Goal: Task Accomplishment & Management: Use online tool/utility

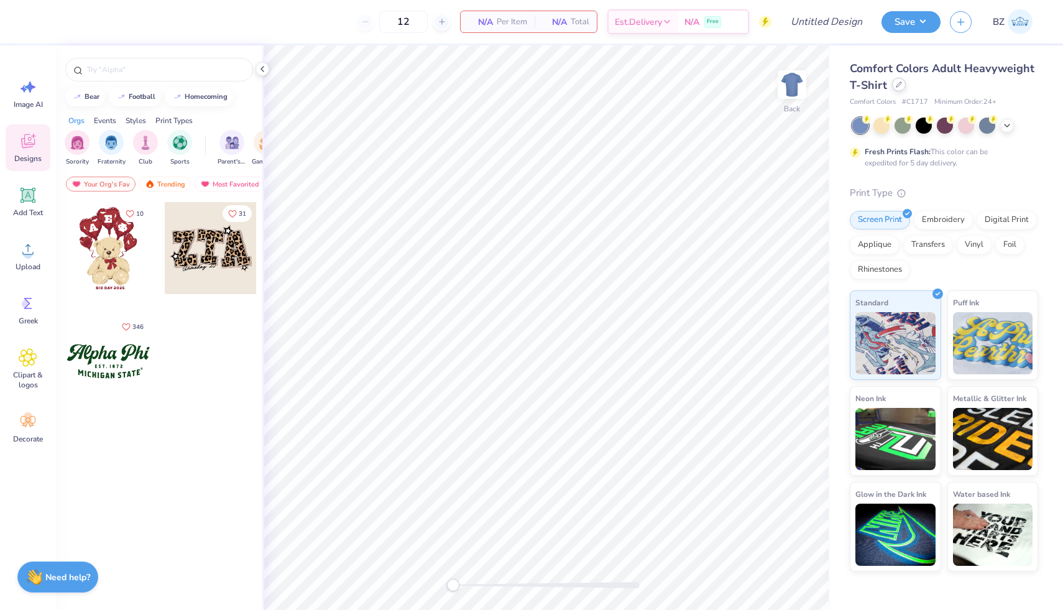
click at [898, 80] on div at bounding box center [899, 85] width 14 height 14
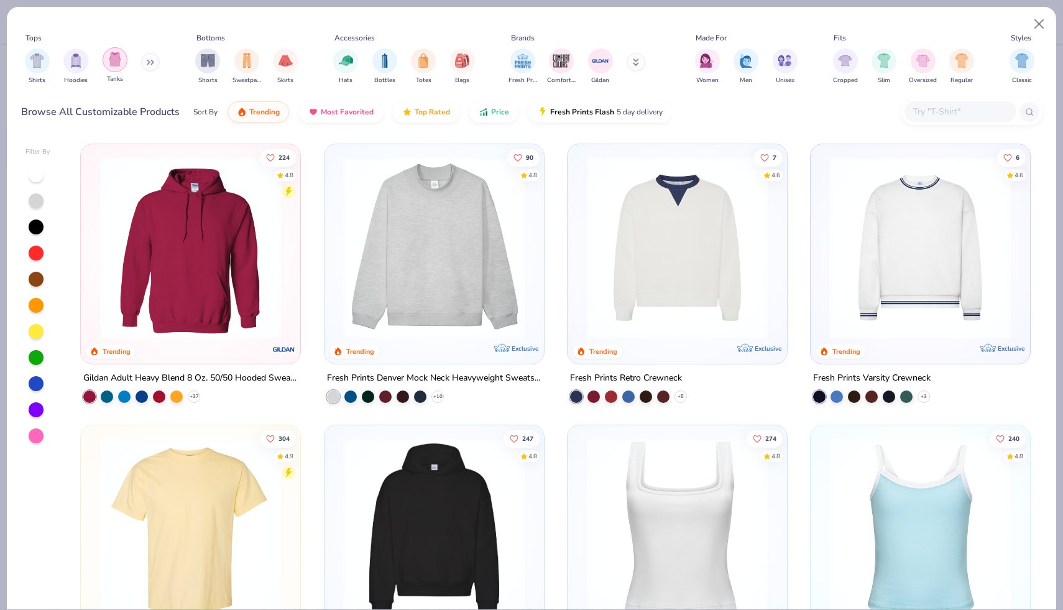
click at [117, 61] on img "filter for Tanks" at bounding box center [115, 59] width 14 height 14
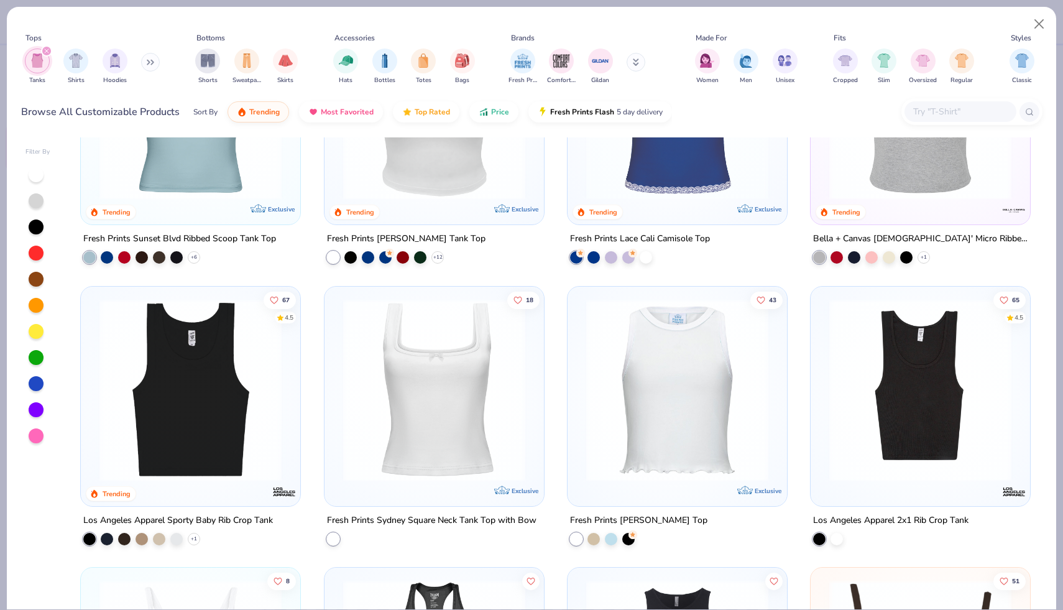
scroll to position [420, 0]
click at [641, 422] on img at bounding box center [677, 390] width 195 height 182
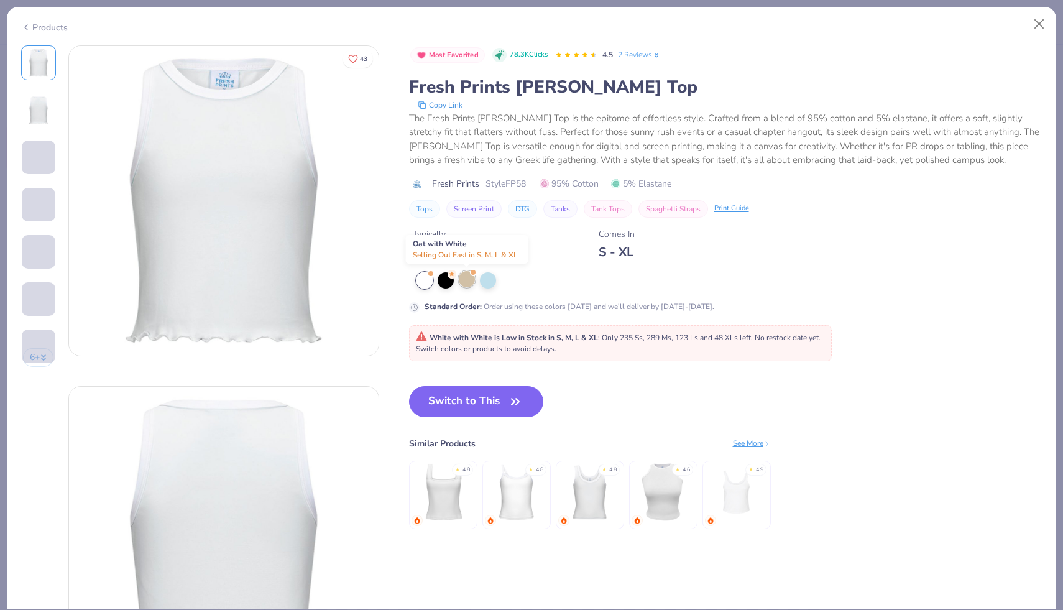
click at [473, 277] on div at bounding box center [467, 279] width 16 height 16
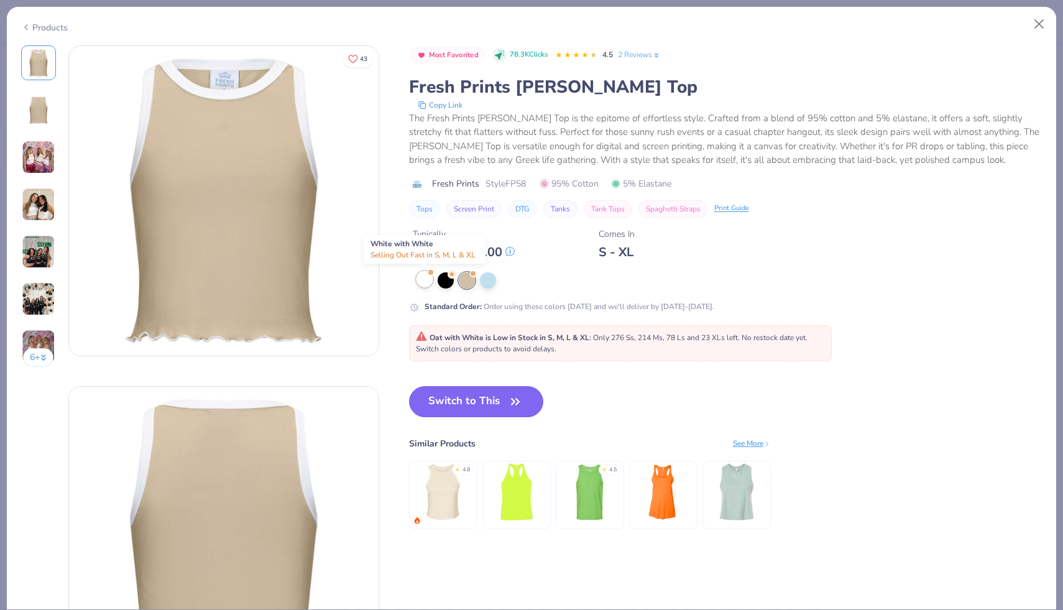
click at [421, 283] on div at bounding box center [424, 279] width 16 height 16
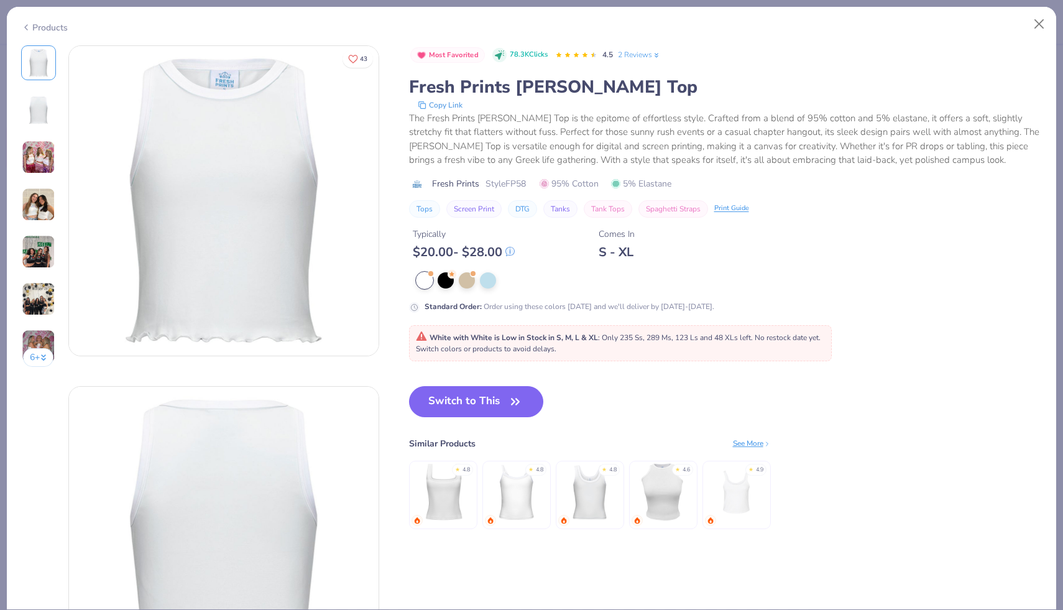
click at [43, 25] on div "Products" at bounding box center [44, 27] width 47 height 13
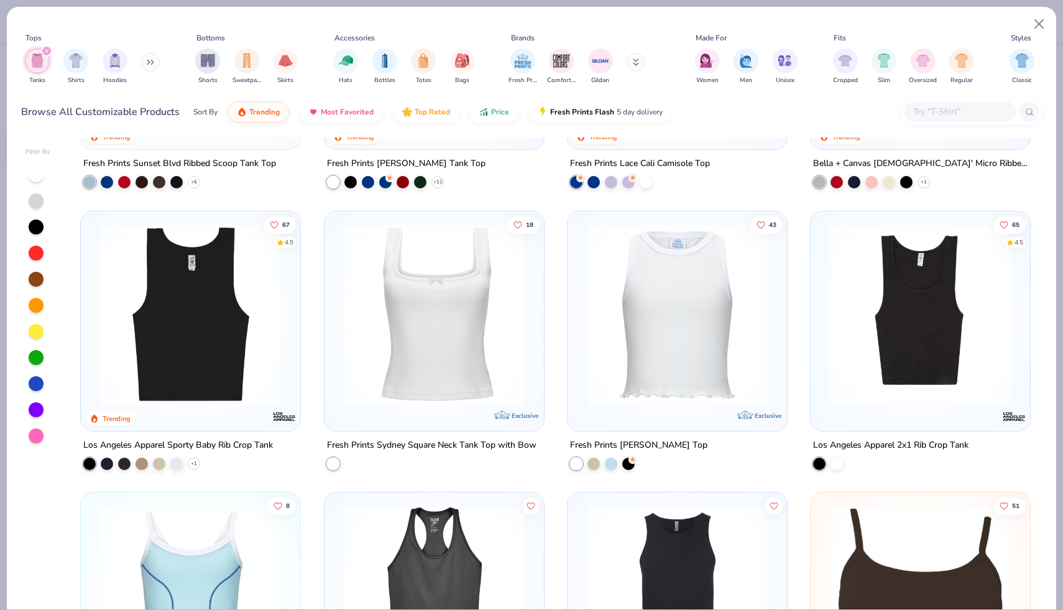
scroll to position [479, 0]
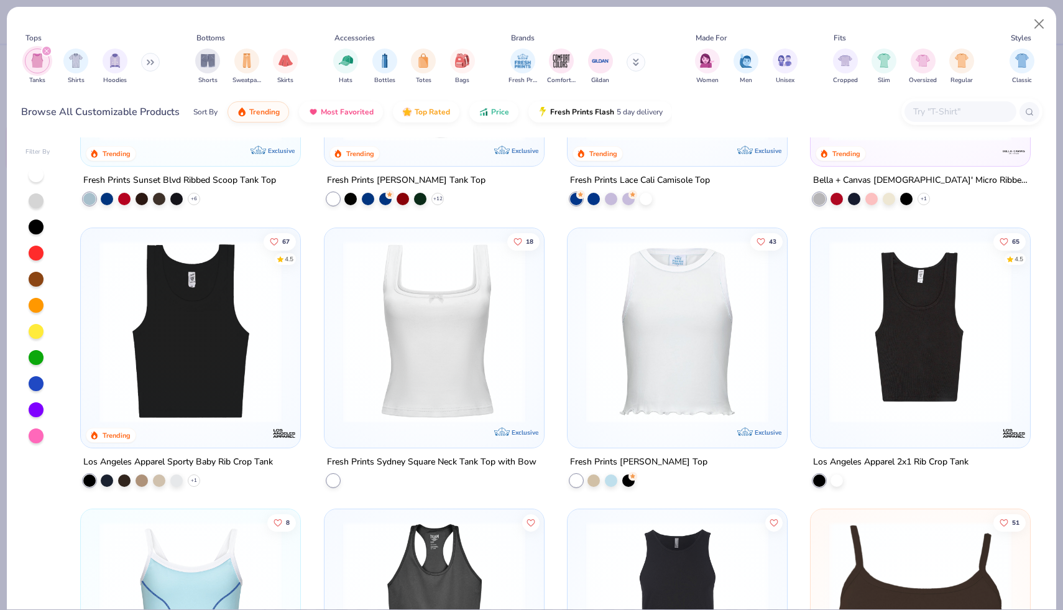
click at [653, 328] on img at bounding box center [677, 331] width 195 height 182
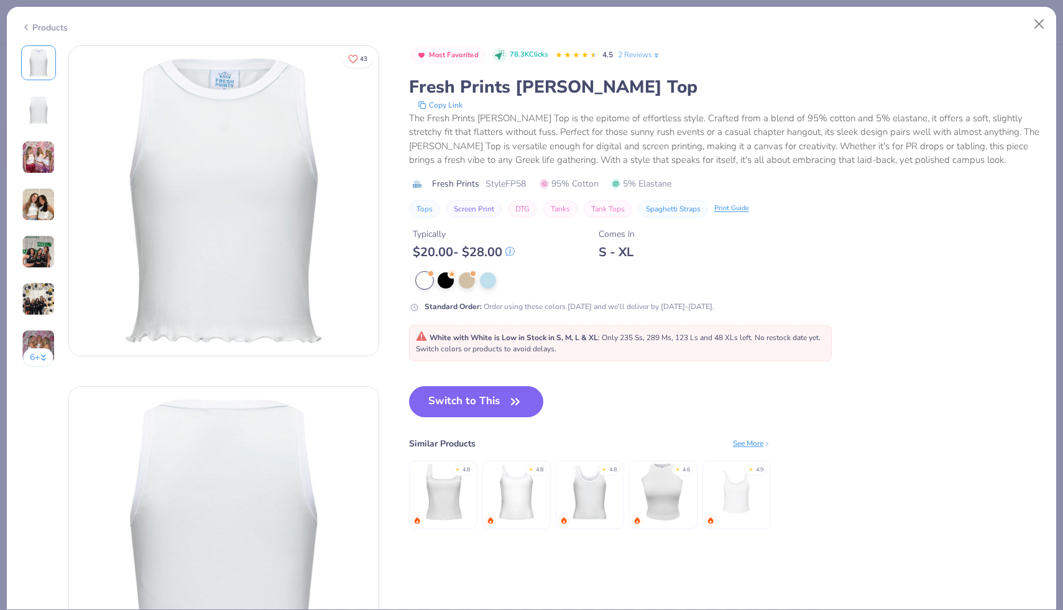
click at [478, 410] on button "Switch to This" at bounding box center [476, 401] width 135 height 31
type input "50"
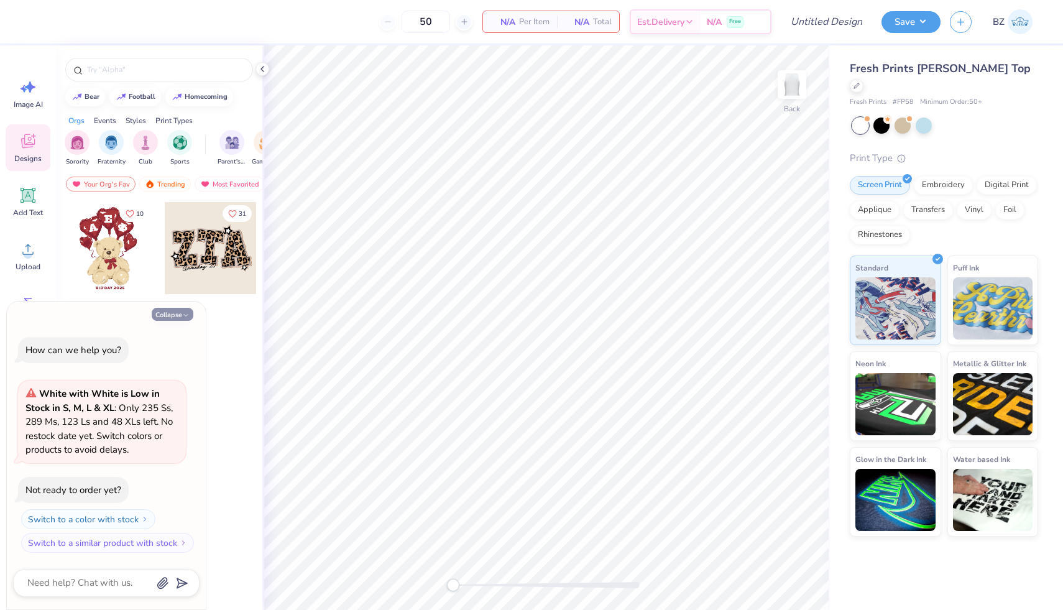
click at [185, 317] on icon "button" at bounding box center [185, 314] width 7 height 7
type textarea "x"
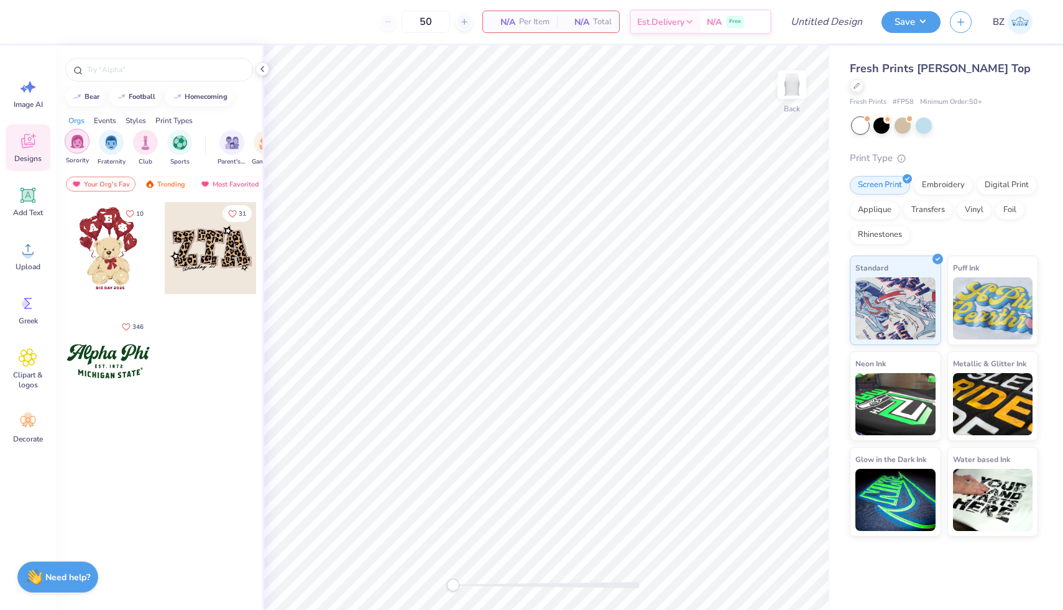
click at [76, 145] on img "filter for Sorority" at bounding box center [77, 141] width 14 height 14
click at [132, 67] on input "text" at bounding box center [165, 69] width 159 height 12
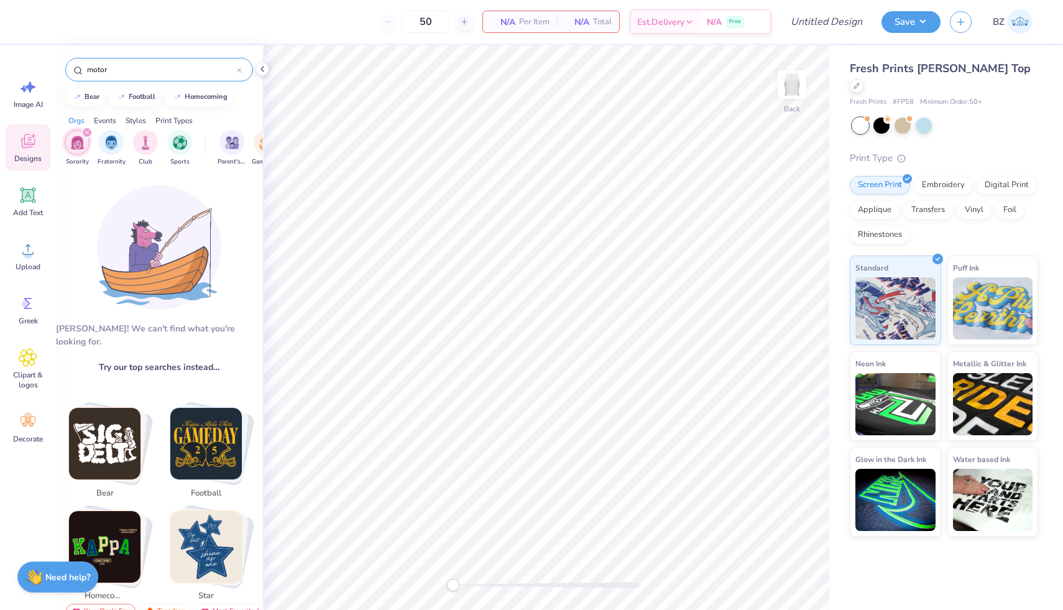
type input "motor"
click at [90, 132] on div "filter for Sorority" at bounding box center [86, 132] width 11 height 11
click at [77, 144] on img "filter for Sorority" at bounding box center [77, 141] width 14 height 14
click at [85, 137] on div "filter for Sorority" at bounding box center [86, 132] width 11 height 11
click at [105, 119] on div "Events" at bounding box center [105, 120] width 22 height 11
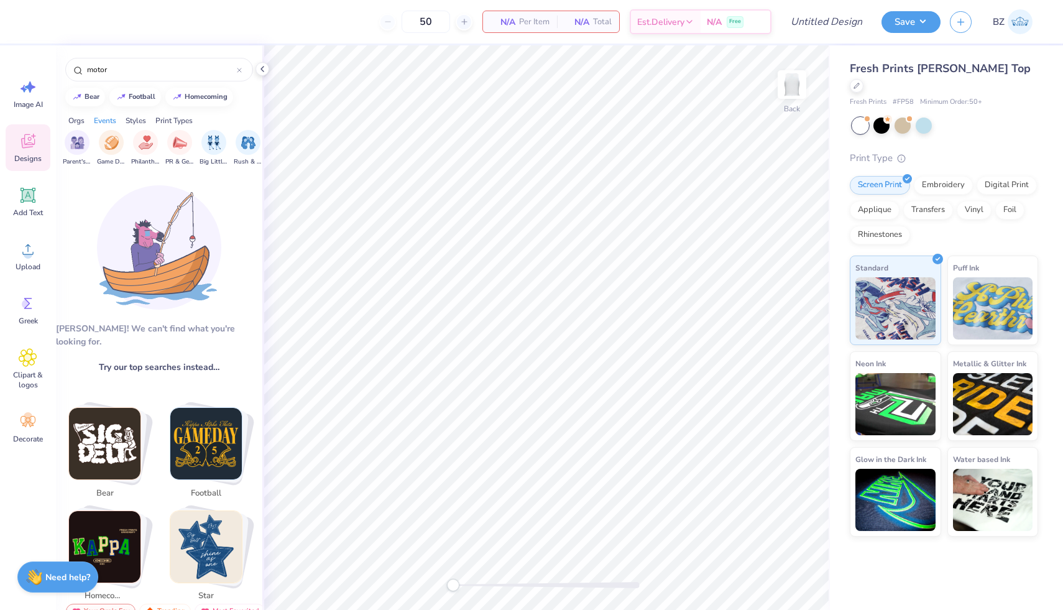
click at [131, 120] on div "Styles" at bounding box center [136, 120] width 21 height 11
click at [62, 119] on div "Orgs Events Styles Print Types" at bounding box center [159, 117] width 206 height 17
click at [83, 116] on div "Orgs" at bounding box center [76, 120] width 16 height 11
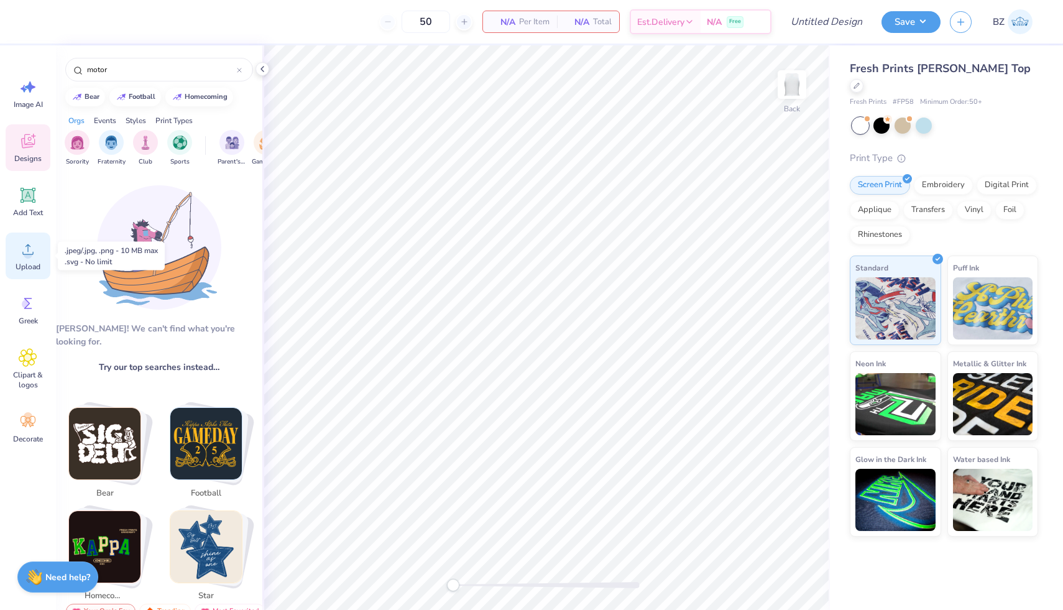
click at [24, 255] on icon at bounding box center [28, 249] width 19 height 19
click at [261, 68] on polyline at bounding box center [262, 69] width 2 height 5
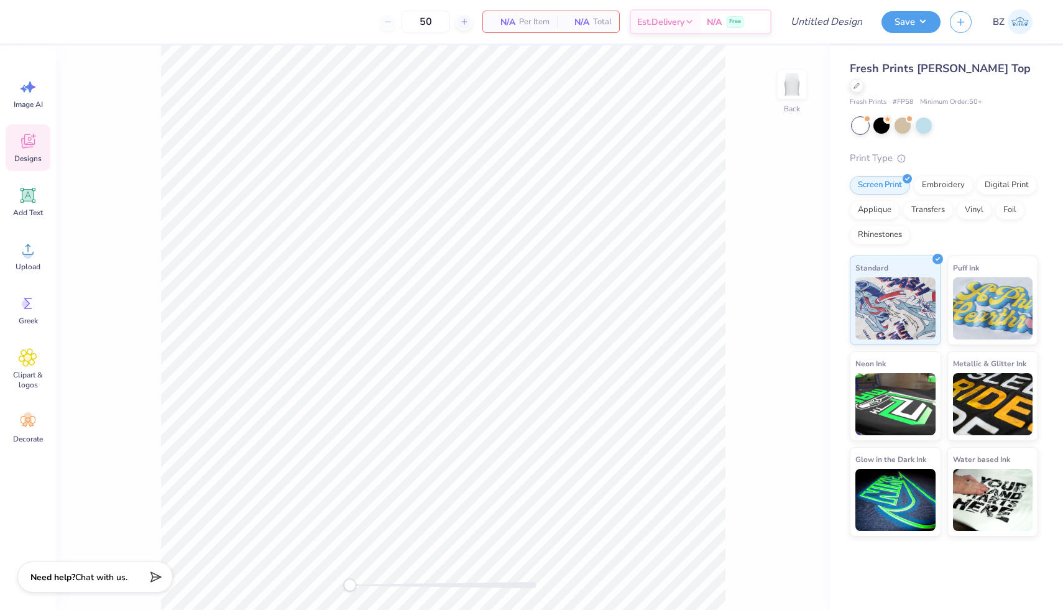
click at [23, 142] on icon at bounding box center [28, 143] width 12 height 10
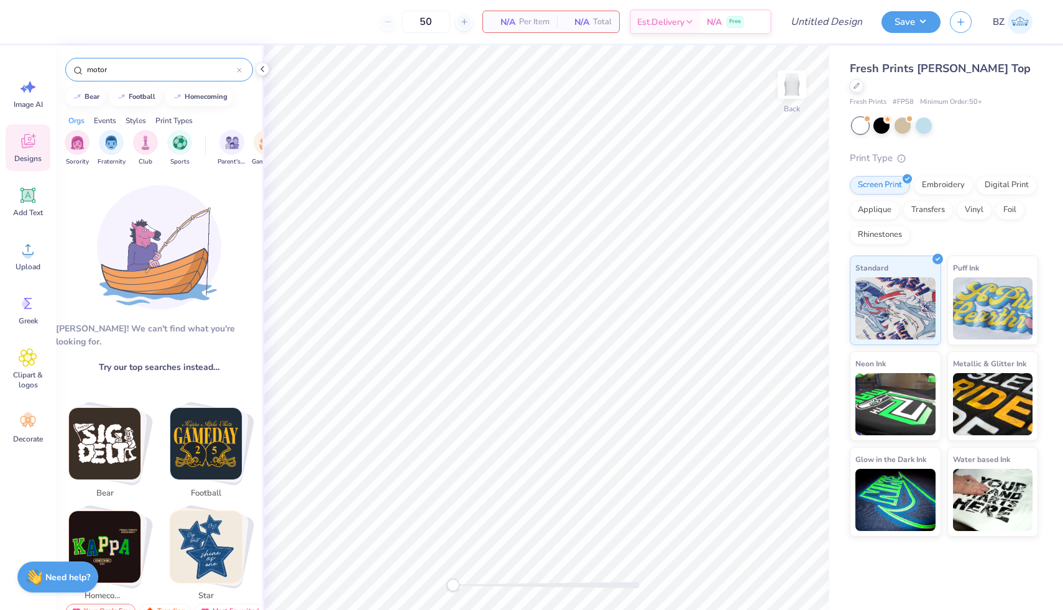
click at [241, 70] on icon at bounding box center [239, 70] width 5 height 5
click at [163, 324] on div "[PERSON_NAME]! We can't find what you're looking for." at bounding box center [159, 335] width 206 height 26
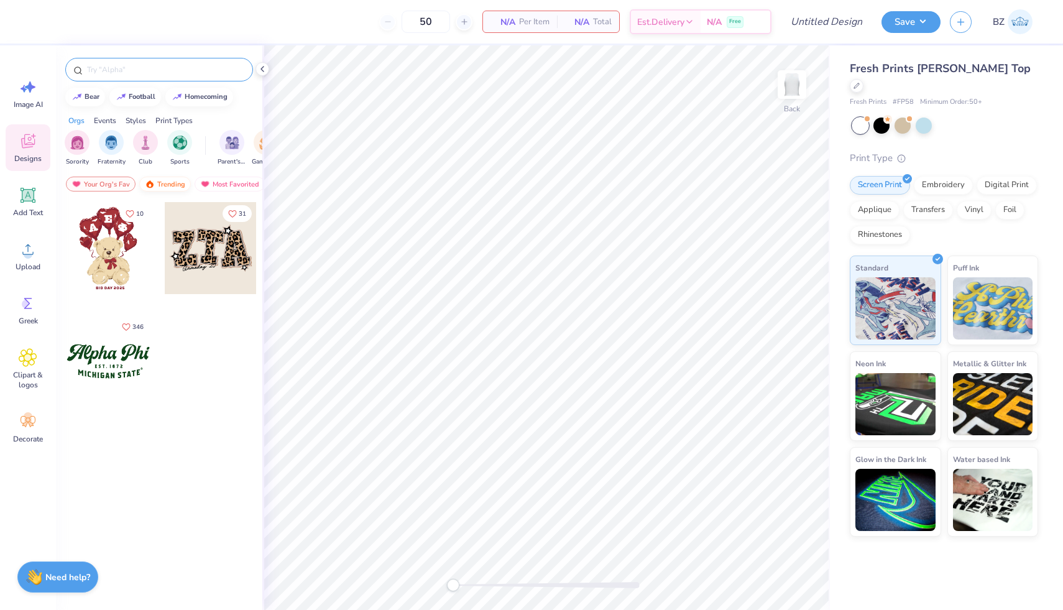
click at [170, 185] on div "Trending" at bounding box center [165, 184] width 52 height 15
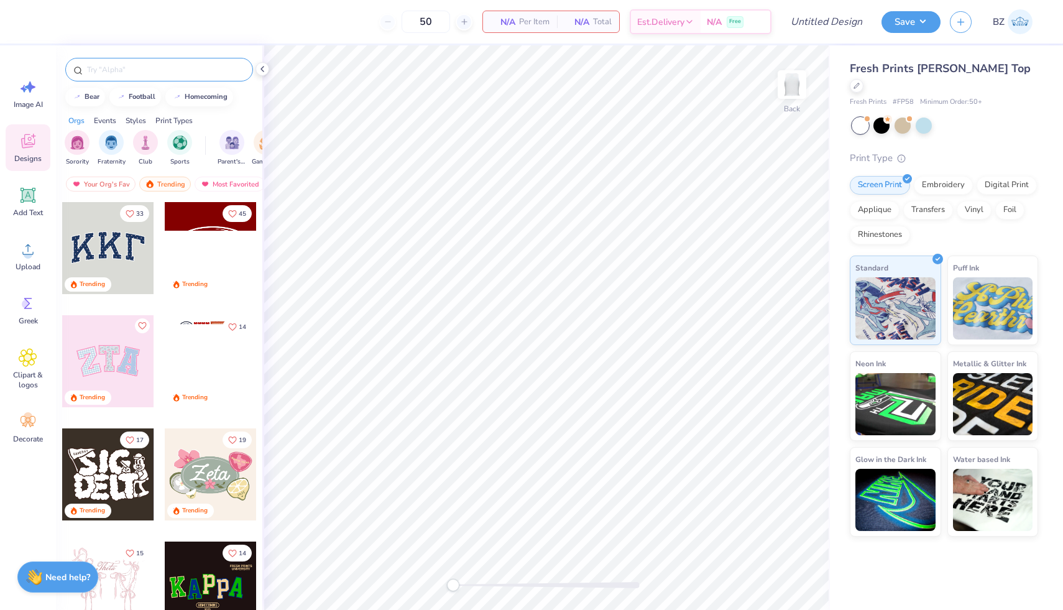
click at [132, 79] on div at bounding box center [159, 70] width 188 height 24
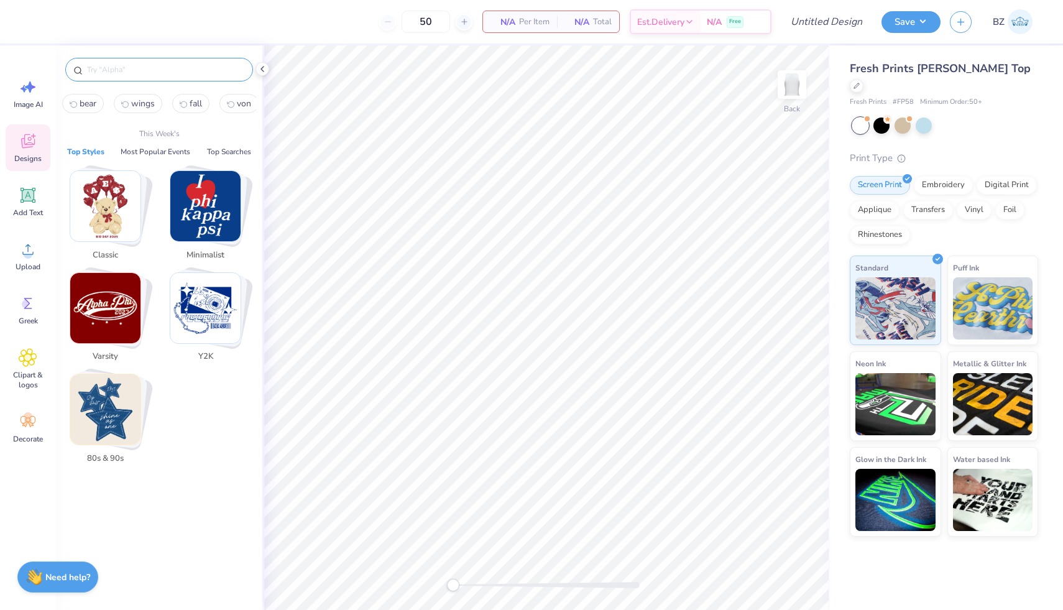
click at [122, 66] on input "text" at bounding box center [165, 69] width 159 height 12
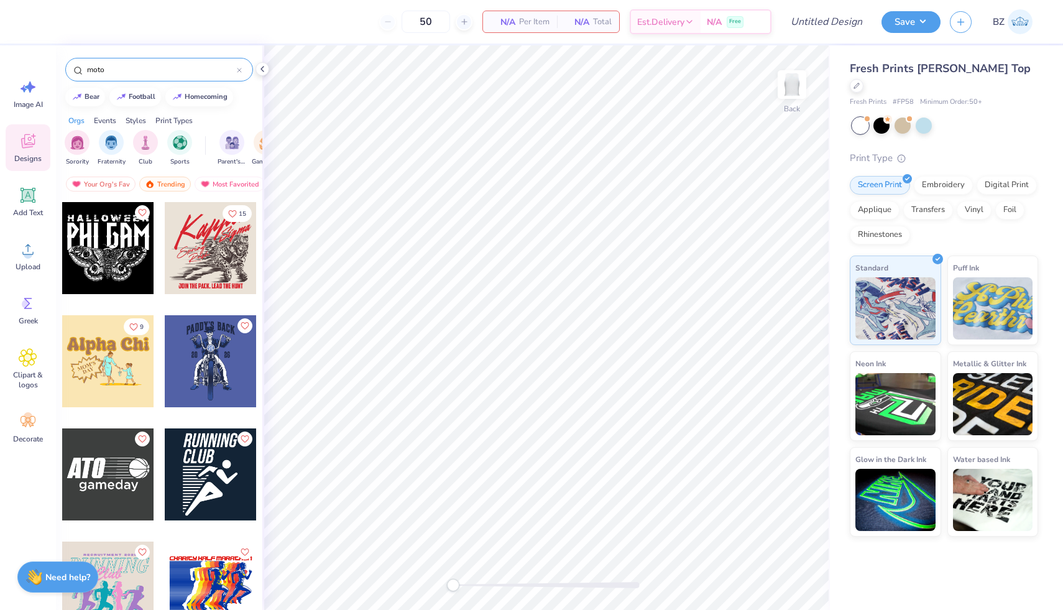
type input "motor"
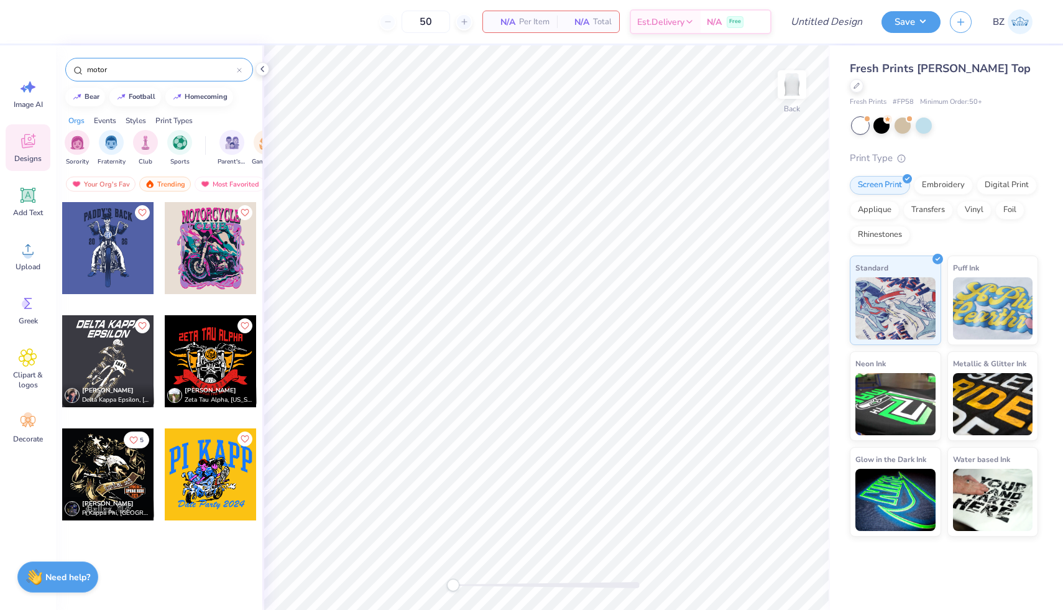
click at [239, 71] on icon at bounding box center [239, 70] width 5 height 5
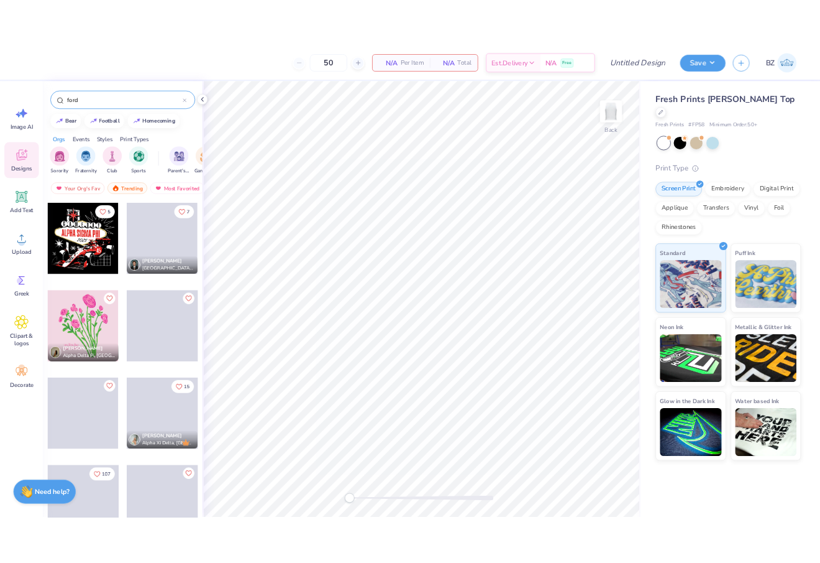
scroll to position [2890, 0]
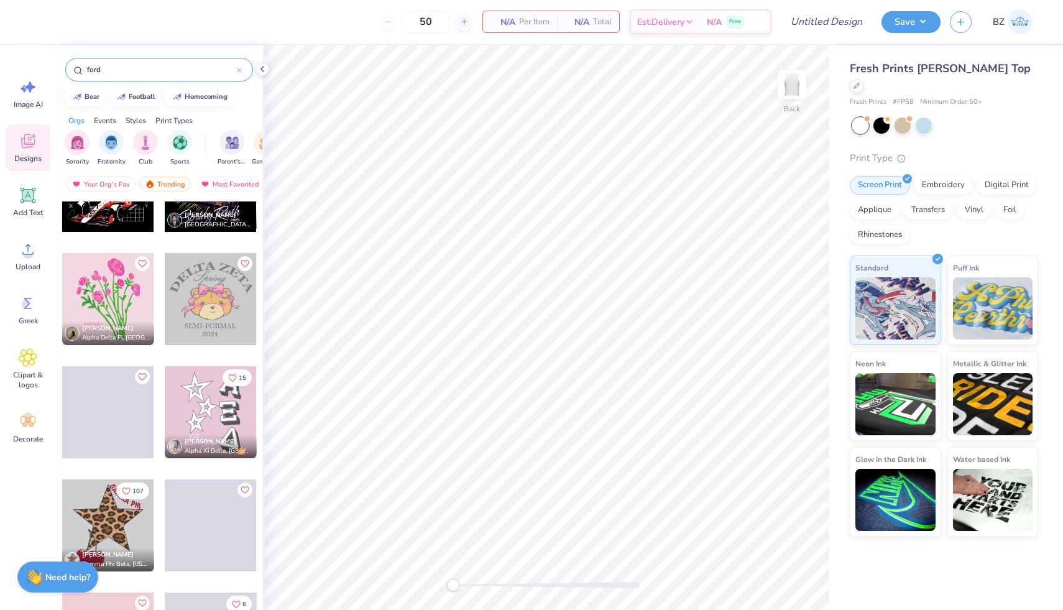
type input "ford"
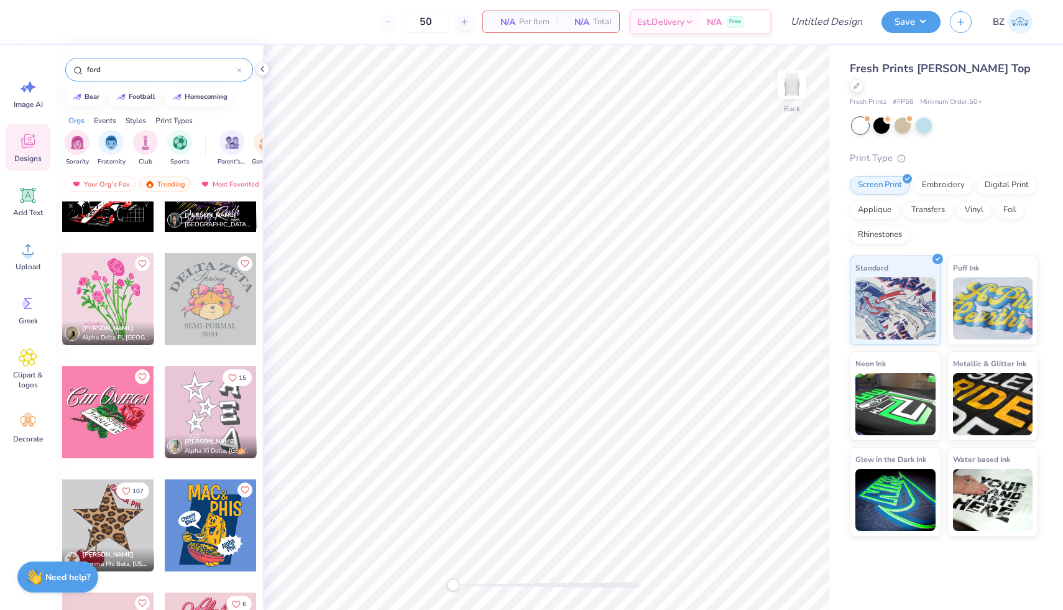
click at [908, 97] on span "# FP58" at bounding box center [903, 102] width 21 height 11
copy span "FP58"
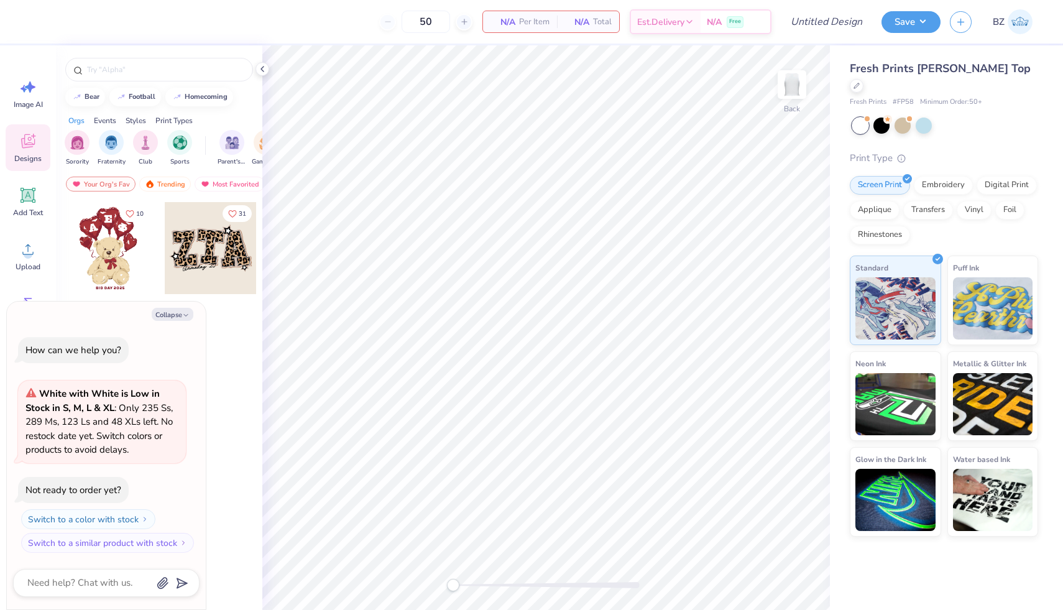
type textarea "x"
